Goal: Navigation & Orientation: Understand site structure

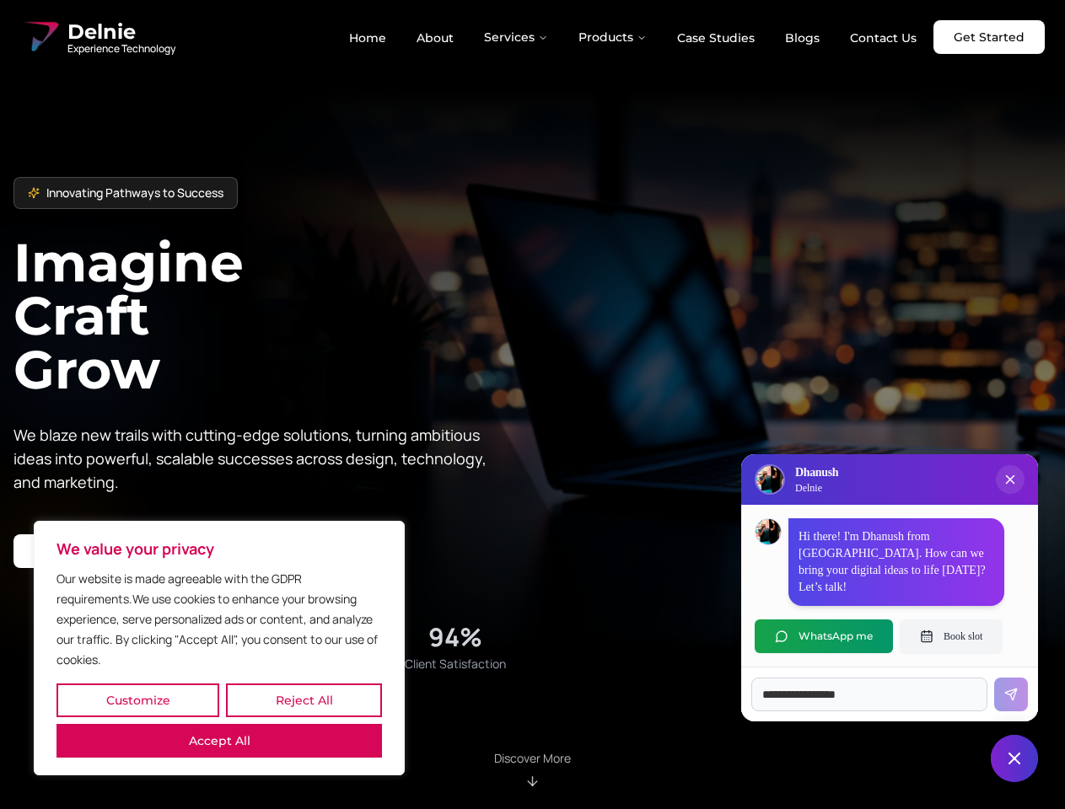
click at [137, 700] on button "Customize" at bounding box center [137, 701] width 163 height 34
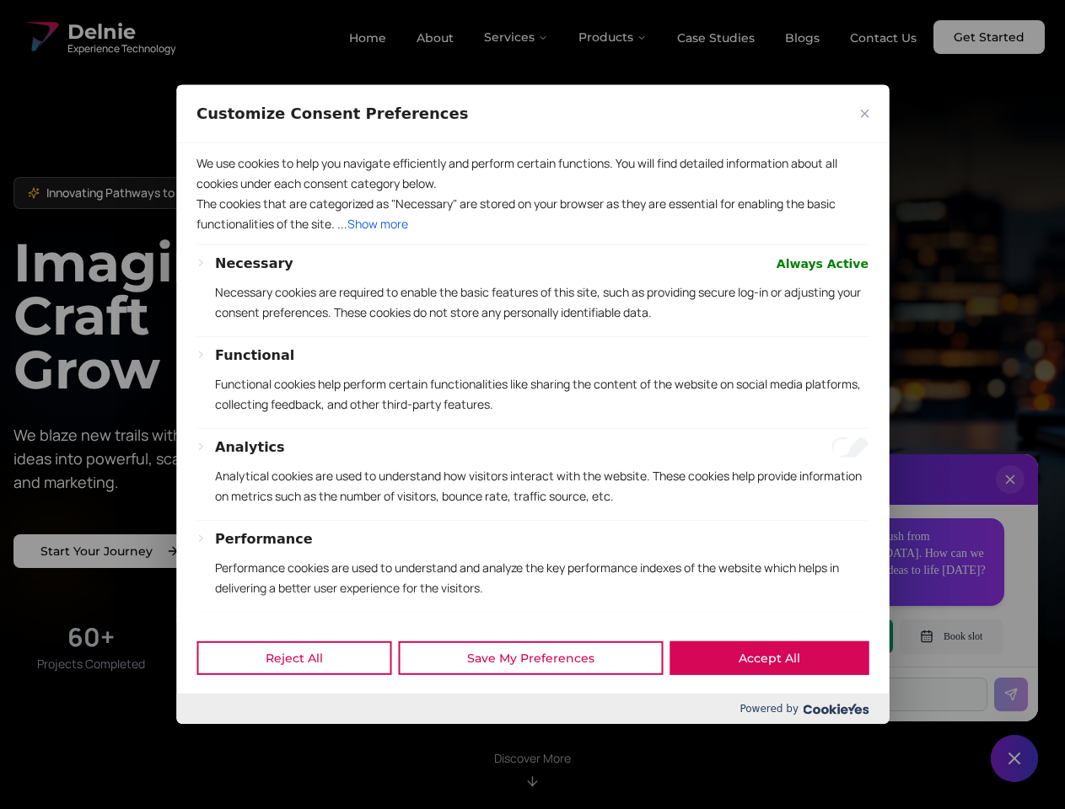
click at [303, 700] on div at bounding box center [532, 404] width 1065 height 809
click at [219, 194] on p "We use cookies to help you navigate efficiently and perform certain functions. …" at bounding box center [532, 173] width 672 height 40
click at [532, 405] on div "Functional Functional cookies help perform certain functionalities like sharing…" at bounding box center [541, 387] width 653 height 83
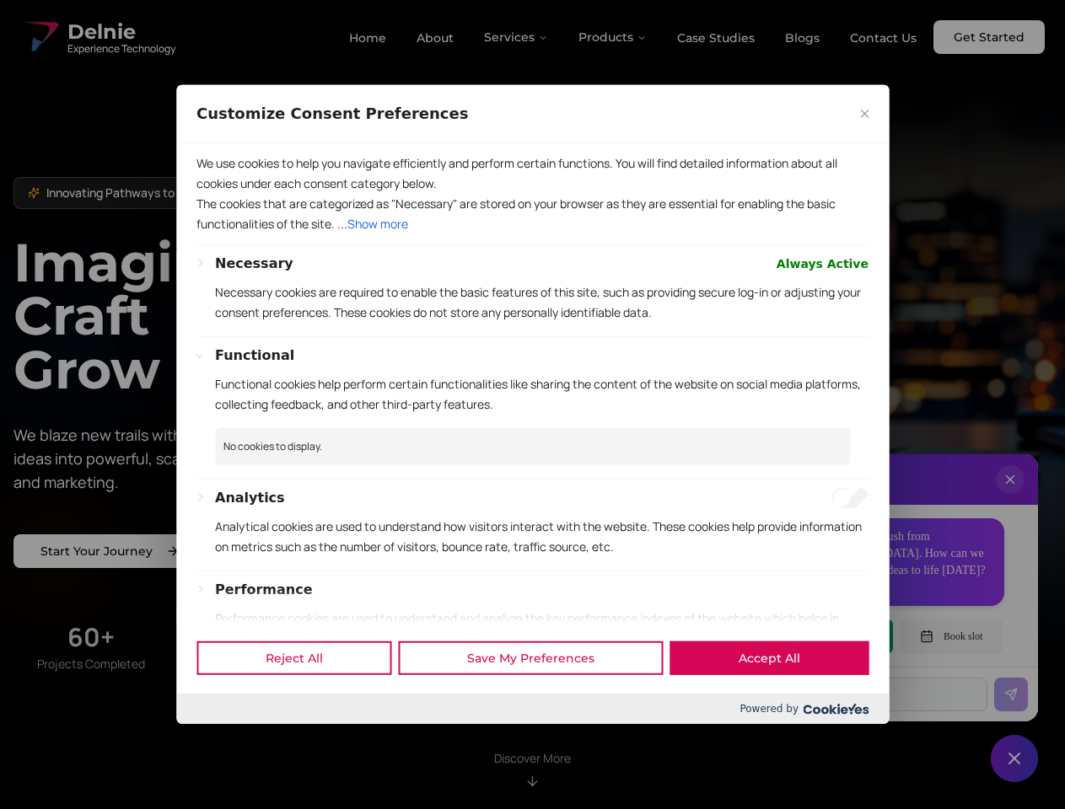
click at [517, 37] on div at bounding box center [532, 404] width 1065 height 809
click at [613, 37] on div at bounding box center [532, 404] width 1065 height 809
click at [1010, 496] on div at bounding box center [532, 404] width 1065 height 809
click at [824, 636] on div "Reject All Save My Preferences Accept All" at bounding box center [532, 658] width 712 height 72
click at [951, 636] on div at bounding box center [532, 404] width 1065 height 809
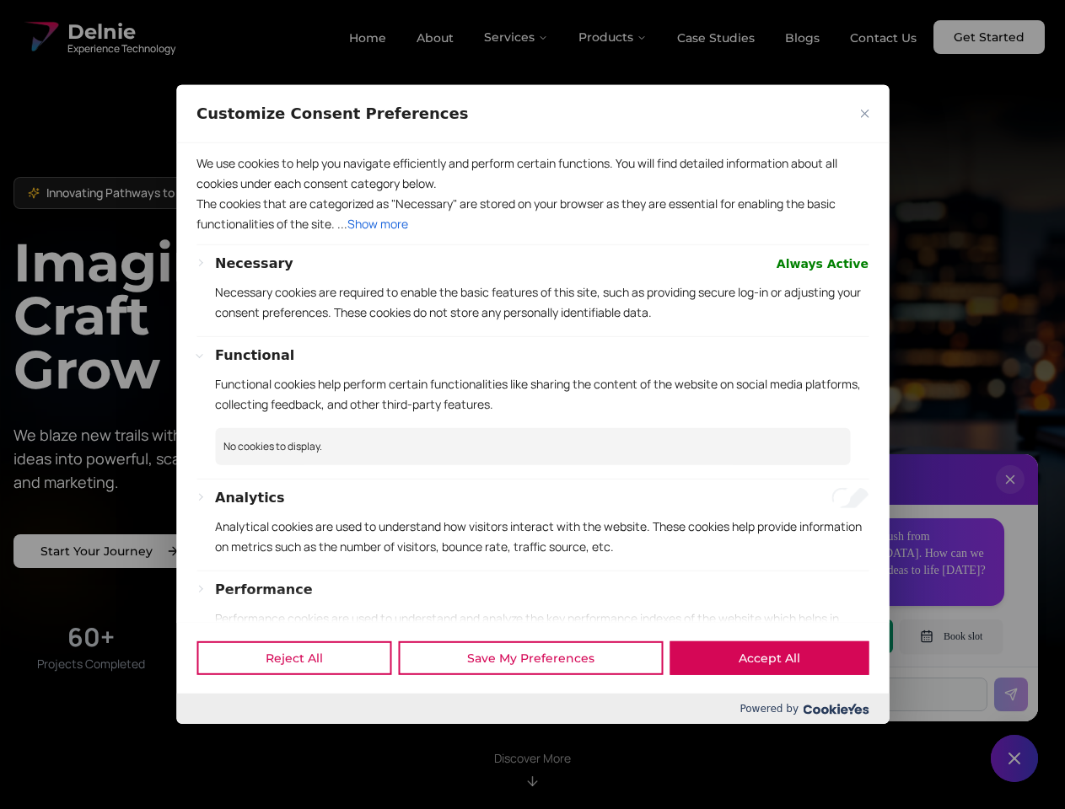
click at [1014, 759] on div at bounding box center [532, 404] width 1065 height 809
